Goal: Feedback & Contribution: Contribute content

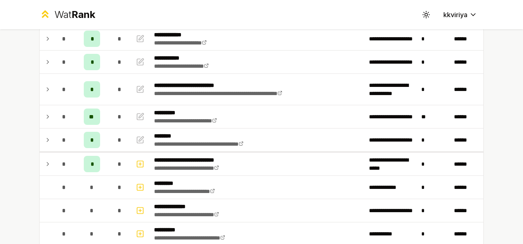
scroll to position [22, 0]
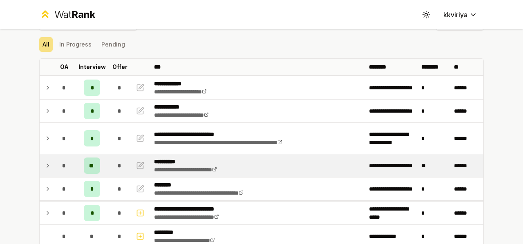
click at [45, 164] on icon at bounding box center [48, 166] width 7 height 10
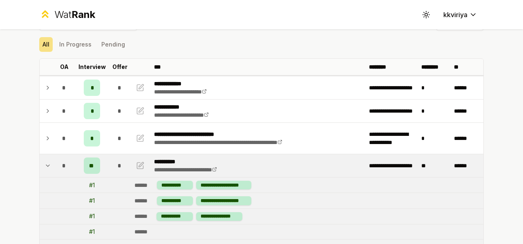
click at [46, 165] on icon at bounding box center [47, 166] width 3 height 2
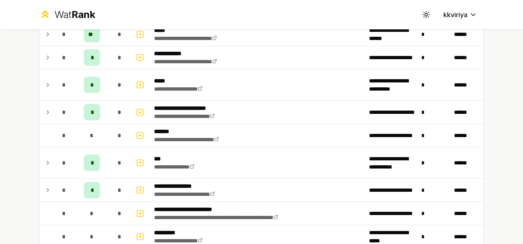
scroll to position [839, 0]
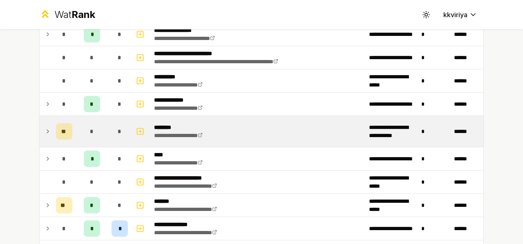
drag, startPoint x: 36, startPoint y: 128, endPoint x: 45, endPoint y: 128, distance: 8.6
click at [45, 128] on td at bounding box center [46, 131] width 13 height 31
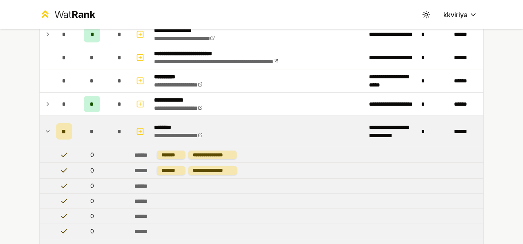
click at [45, 128] on icon at bounding box center [48, 132] width 7 height 10
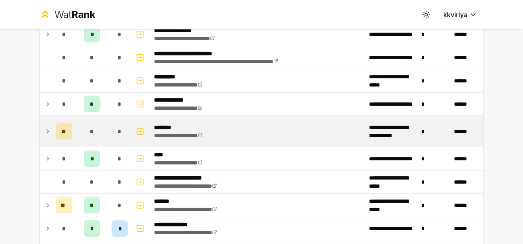
click at [45, 128] on icon at bounding box center [48, 132] width 7 height 10
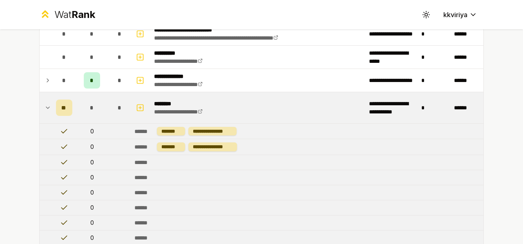
scroll to position [862, 0]
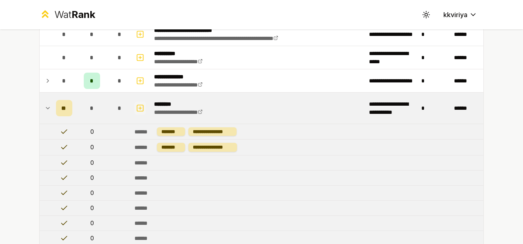
click at [139, 103] on icon "button" at bounding box center [140, 108] width 8 height 10
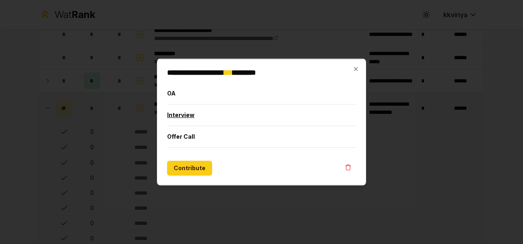
click at [184, 112] on button "Interview" at bounding box center [261, 115] width 189 height 21
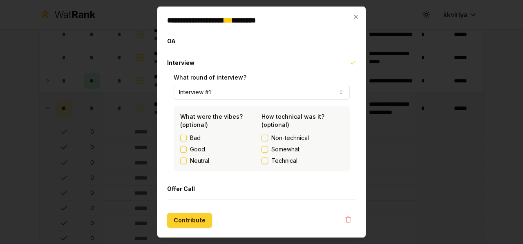
click at [188, 217] on button "Contribute" at bounding box center [189, 220] width 45 height 15
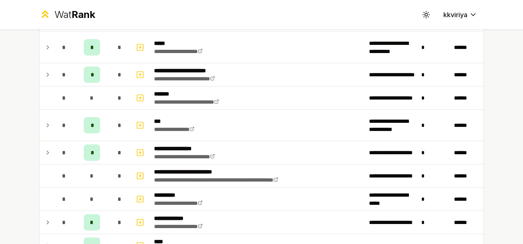
scroll to position [752, 0]
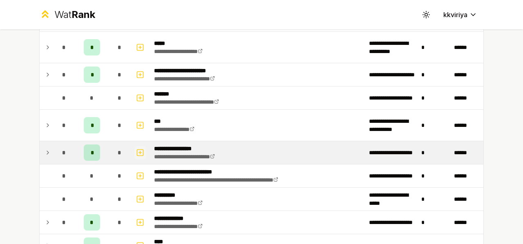
click at [137, 150] on icon "button" at bounding box center [140, 153] width 8 height 10
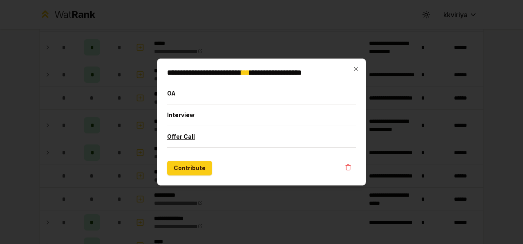
click at [184, 131] on button "Offer Call" at bounding box center [261, 136] width 189 height 21
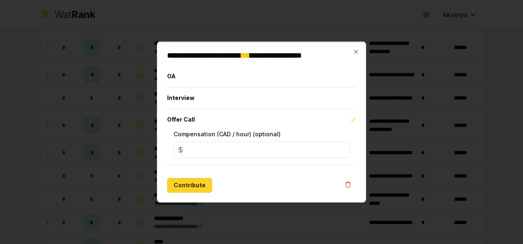
click at [192, 185] on button "Contribute" at bounding box center [189, 185] width 45 height 15
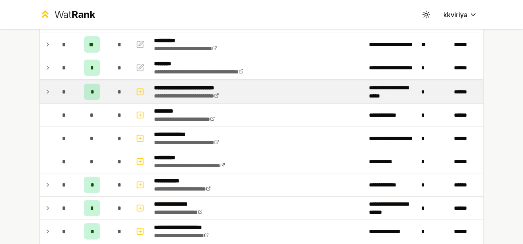
scroll to position [219, 0]
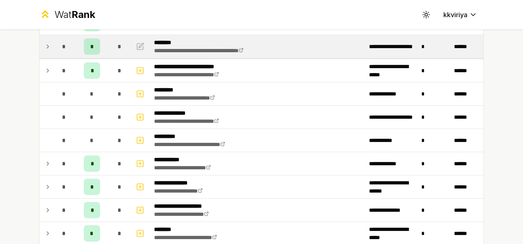
click at [45, 44] on icon at bounding box center [48, 47] width 7 height 10
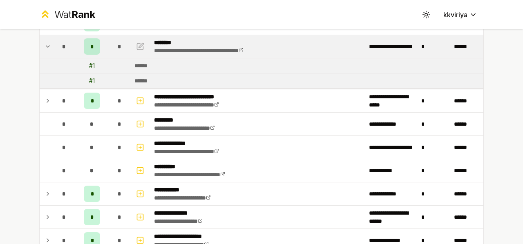
click at [45, 44] on icon at bounding box center [48, 47] width 7 height 10
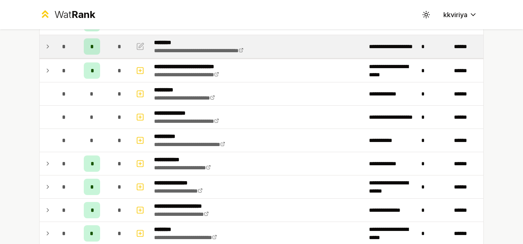
click at [45, 43] on icon at bounding box center [48, 47] width 7 height 10
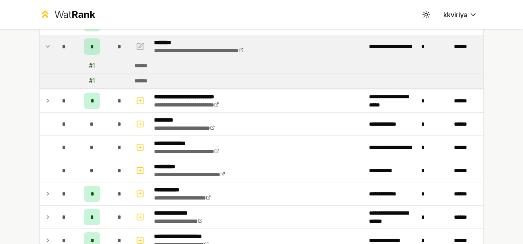
click at [45, 43] on icon at bounding box center [48, 47] width 7 height 10
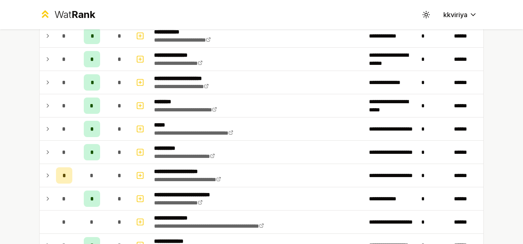
click at [132, 67] on td at bounding box center [141, 59] width 20 height 23
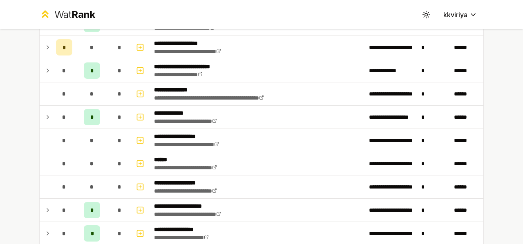
scroll to position [494, 0]
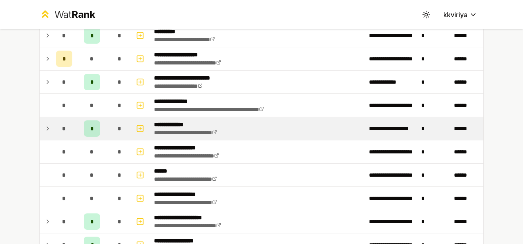
click at [47, 124] on icon at bounding box center [48, 129] width 7 height 10
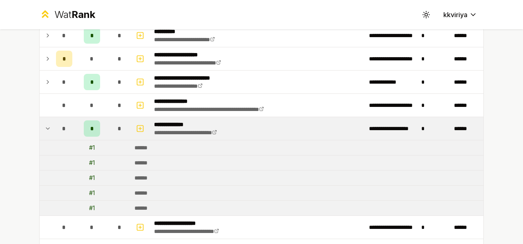
click at [47, 124] on icon at bounding box center [48, 129] width 7 height 10
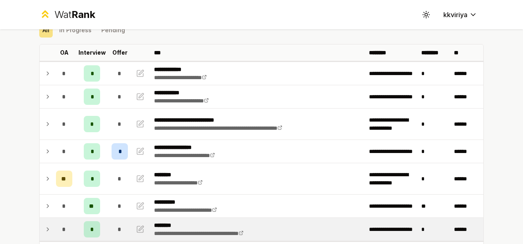
scroll to position [0, 0]
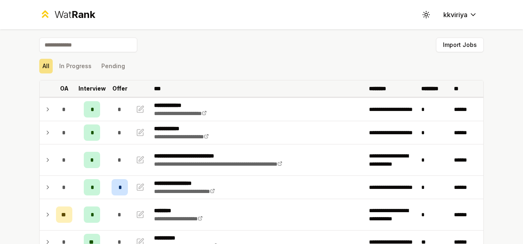
click at [423, 91] on p "********" at bounding box center [434, 89] width 27 height 8
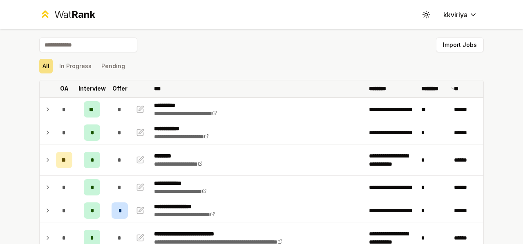
click at [423, 91] on p "********" at bounding box center [434, 89] width 27 height 8
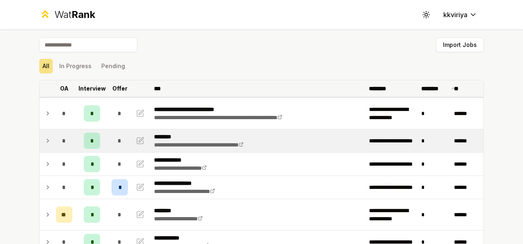
click at [423, 91] on p "********" at bounding box center [434, 89] width 27 height 8
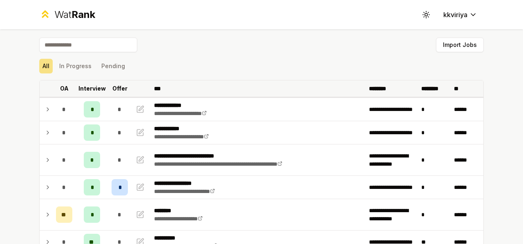
click at [423, 91] on p "********" at bounding box center [434, 89] width 27 height 8
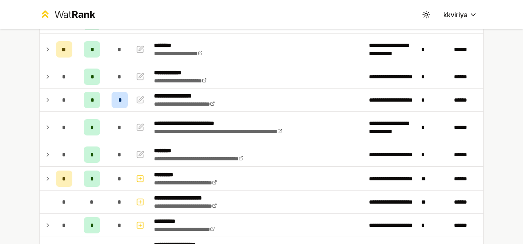
scroll to position [111, 0]
